Goal: Communication & Community: Answer question/provide support

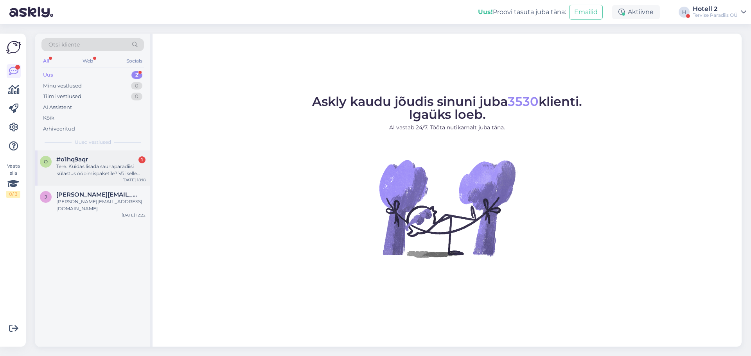
click at [107, 170] on div "Tere. Kuidas lisada saunaparadiisi külastus ööbimispaketile? Või selle saab koh…" at bounding box center [100, 170] width 89 height 14
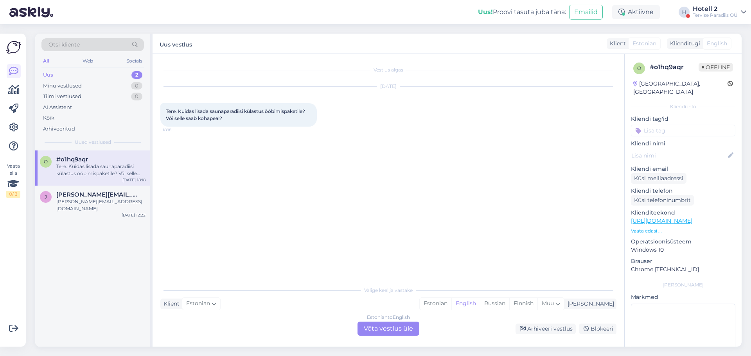
click at [395, 329] on div "Estonian to English Võta vestlus üle" at bounding box center [388, 329] width 62 height 14
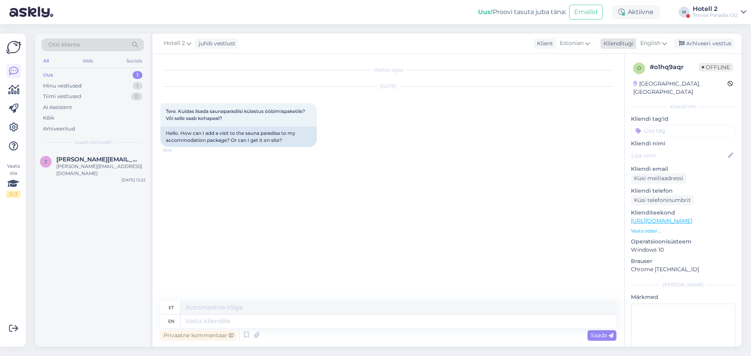
click at [658, 43] on span "English" at bounding box center [650, 43] width 20 height 9
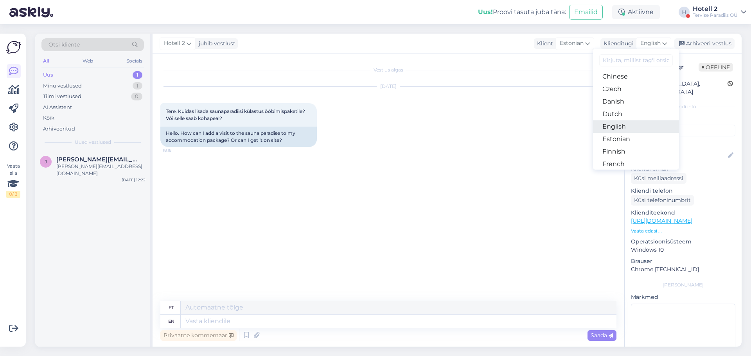
scroll to position [78, 0]
click at [631, 102] on link "Estonian" at bounding box center [636, 100] width 86 height 13
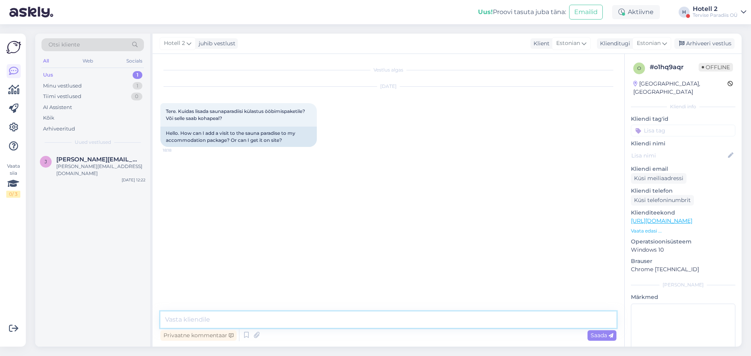
click at [255, 318] on textarea at bounding box center [388, 320] width 456 height 16
click at [165, 321] on textarea "Selle saate kohapeal juurde osta." at bounding box center [388, 320] width 456 height 16
type textarea "Tere! Selle saate kohapeal juurde osta."
click at [593, 336] on span "Saada" at bounding box center [602, 335] width 23 height 7
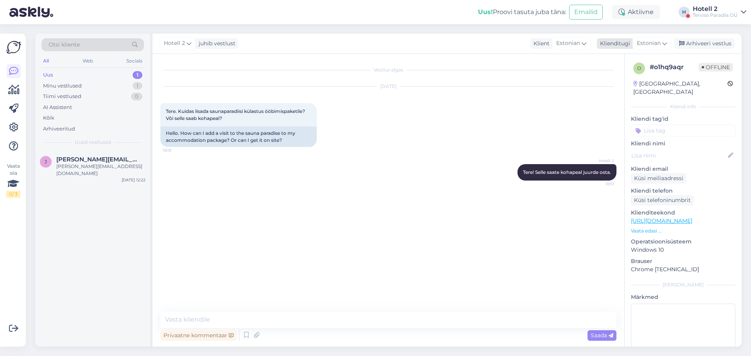
click at [709, 40] on div "Arhiveeri vestlus" at bounding box center [704, 43] width 60 height 11
